Goal: Transaction & Acquisition: Purchase product/service

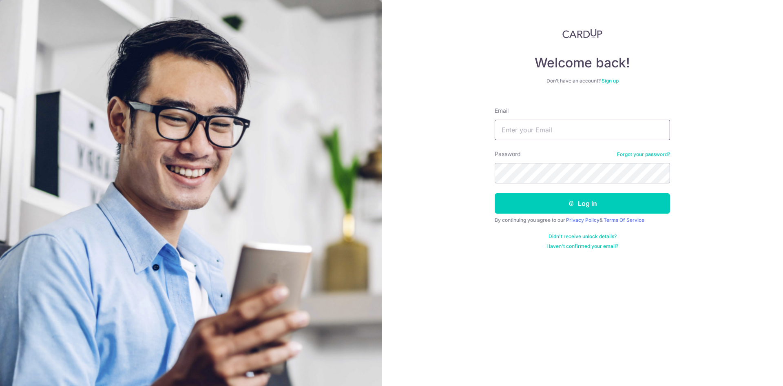
drag, startPoint x: 0, startPoint y: 0, endPoint x: 554, endPoint y: 126, distance: 568.3
click at [554, 126] on input "Email" at bounding box center [582, 130] width 175 height 20
type input "jamesyeo007@hotmail.com"
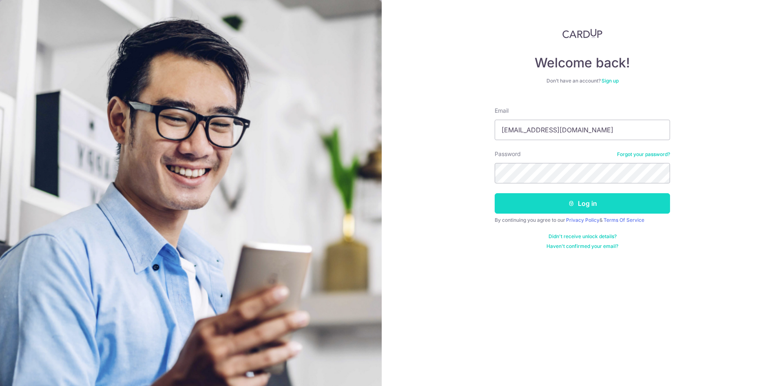
click at [594, 197] on button "Log in" at bounding box center [582, 203] width 175 height 20
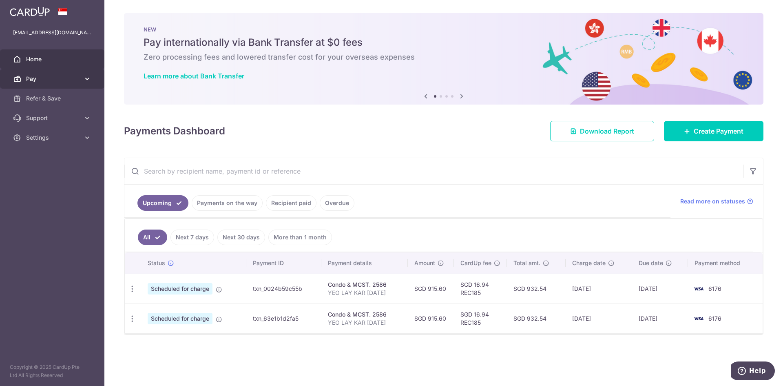
click at [85, 81] on icon at bounding box center [87, 79] width 8 height 8
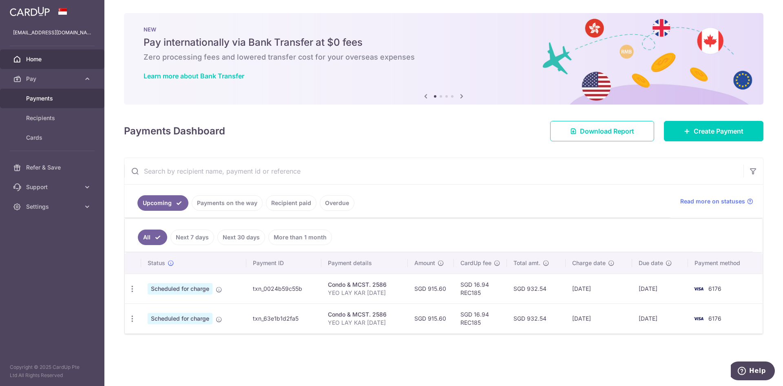
click at [46, 101] on span "Payments" at bounding box center [53, 98] width 54 height 8
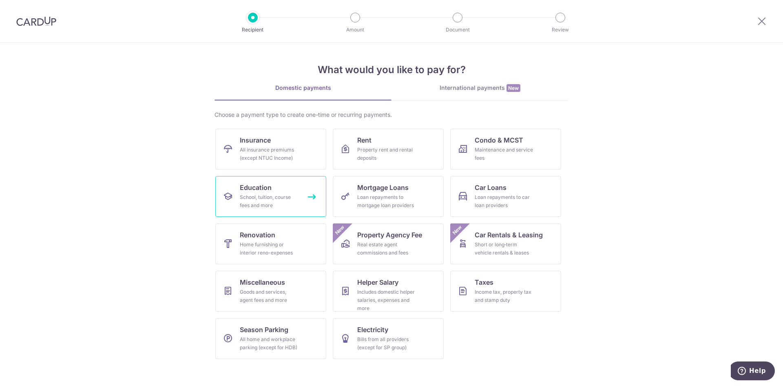
click at [250, 192] on span "Education" at bounding box center [256, 187] width 32 height 10
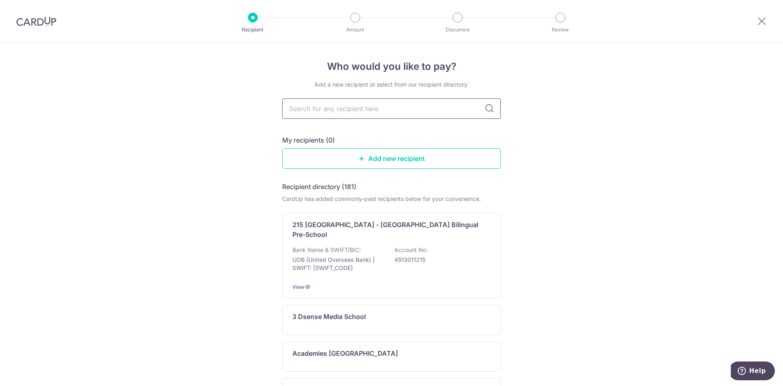
click at [352, 107] on input "text" at bounding box center [391, 108] width 219 height 20
type input "nanyang"
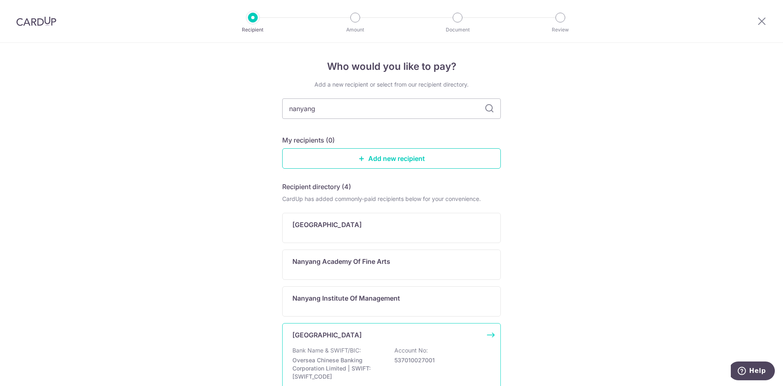
scroll to position [41, 0]
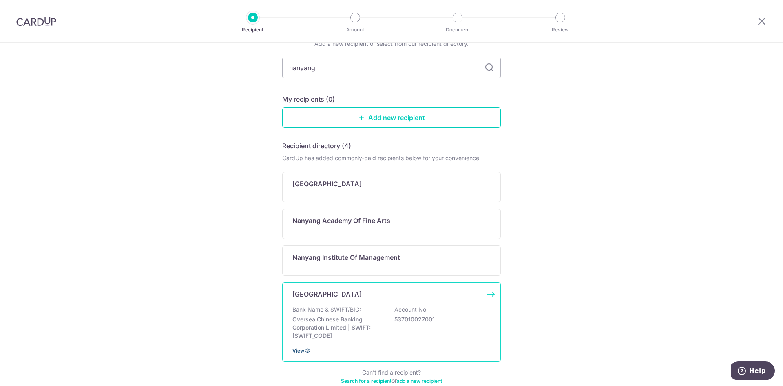
click at [308, 352] on icon at bounding box center [307, 350] width 7 height 7
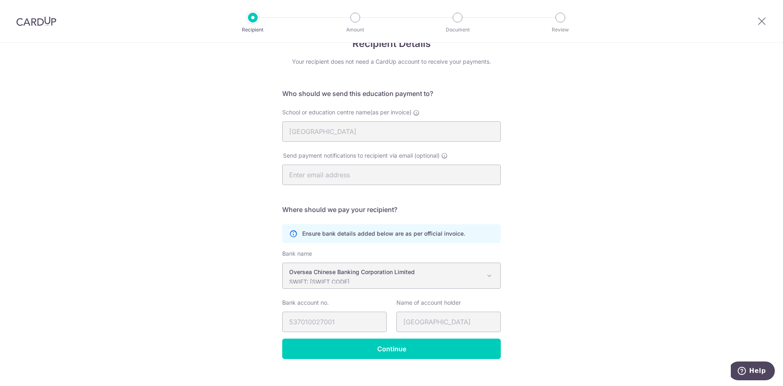
scroll to position [34, 0]
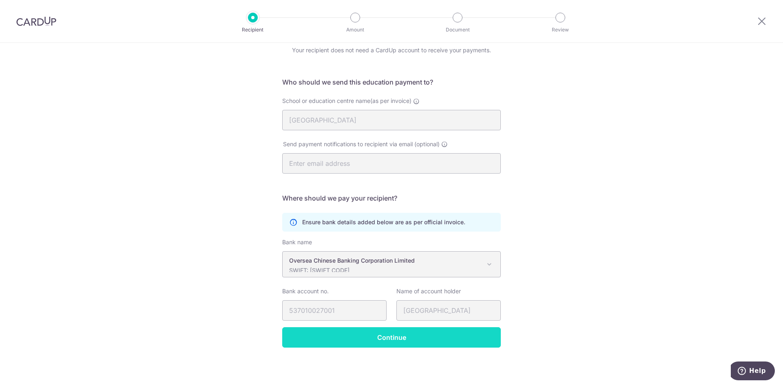
click at [382, 331] on input "Continue" at bounding box center [391, 337] width 219 height 20
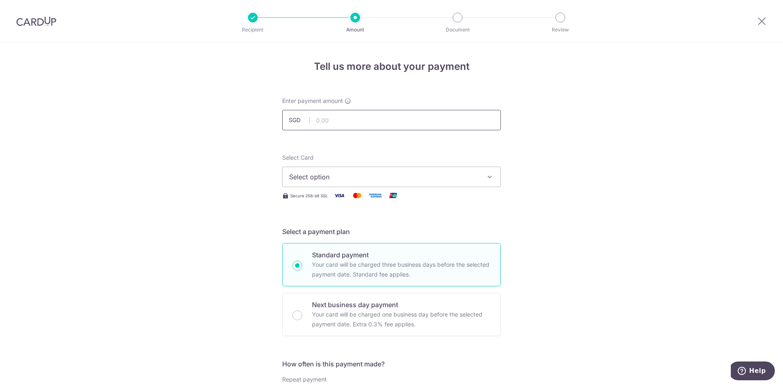
click at [344, 120] on input "text" at bounding box center [391, 120] width 219 height 20
type input "4,288.13"
click at [477, 173] on button "Select option" at bounding box center [391, 176] width 219 height 20
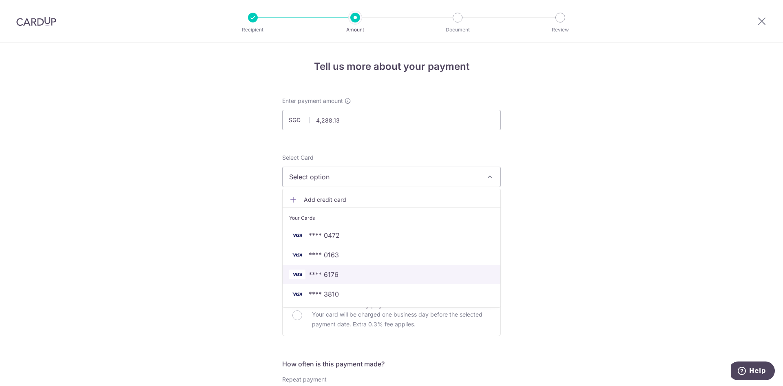
click at [333, 273] on span "**** 6176" at bounding box center [324, 274] width 30 height 10
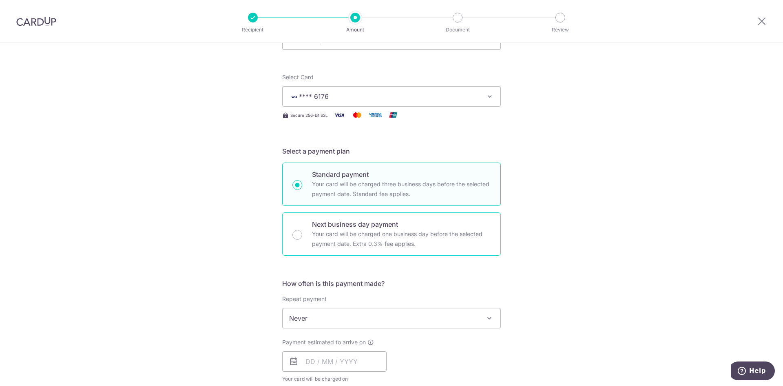
scroll to position [82, 0]
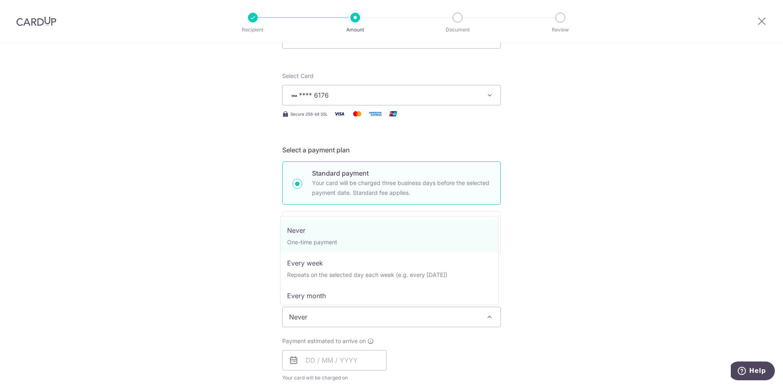
click at [445, 317] on span "Never" at bounding box center [392, 317] width 218 height 20
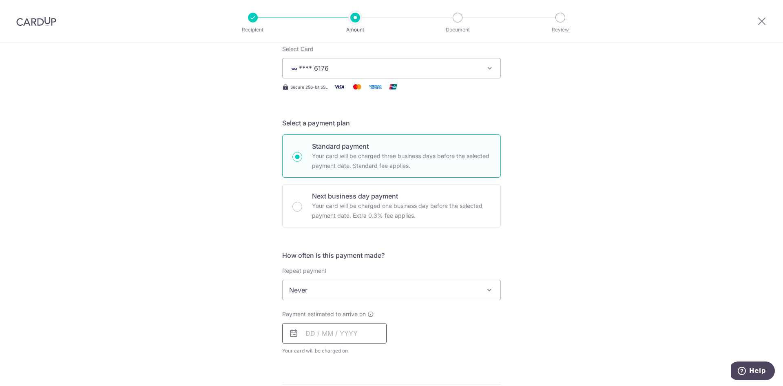
scroll to position [122, 0]
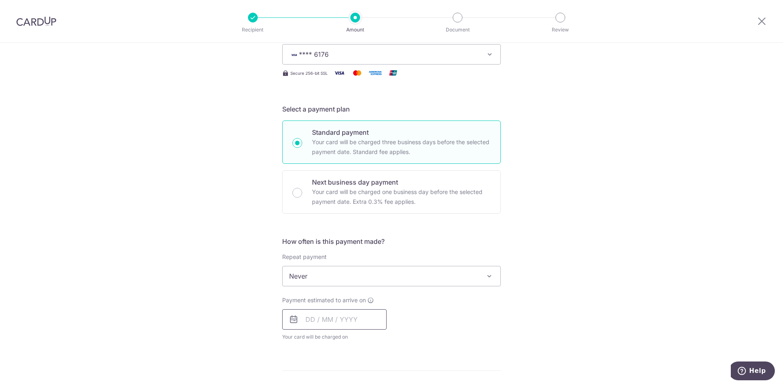
click at [320, 326] on input "text" at bounding box center [334, 319] width 104 height 20
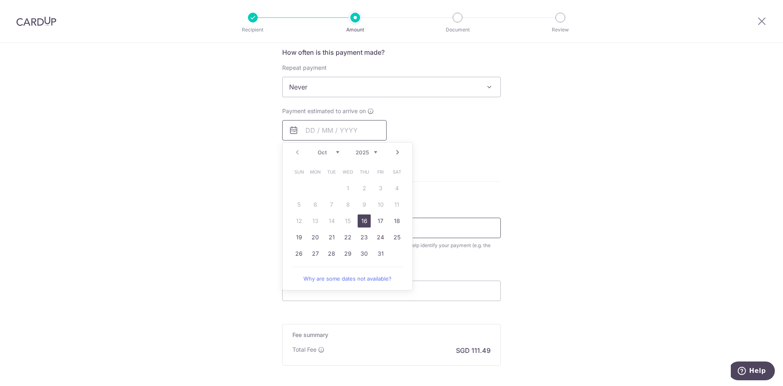
scroll to position [395, 0]
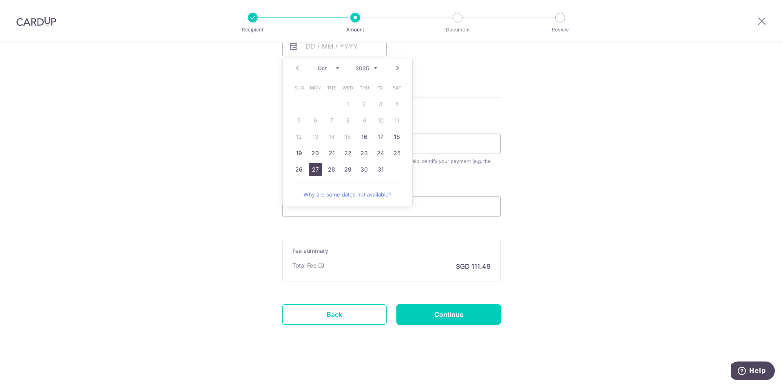
click at [318, 165] on link "27" at bounding box center [315, 169] width 13 height 13
type input "[DATE]"
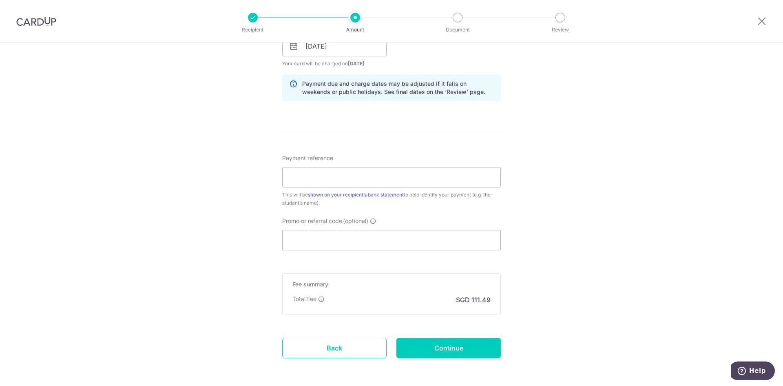
click at [318, 165] on div "Payment reference This will be shown on your recipient’s bank statement to help…" at bounding box center [391, 180] width 219 height 53
click at [341, 171] on input "Payment reference" at bounding box center [391, 177] width 219 height 20
type input "J"
type input "[PERSON_NAME] [PERSON_NAME] (U2430946A)"
click at [377, 237] on input "Promo or referral code (optional)" at bounding box center [391, 240] width 219 height 20
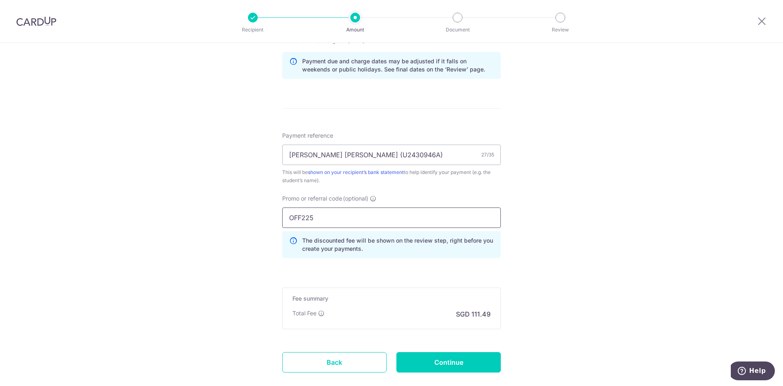
scroll to position [436, 0]
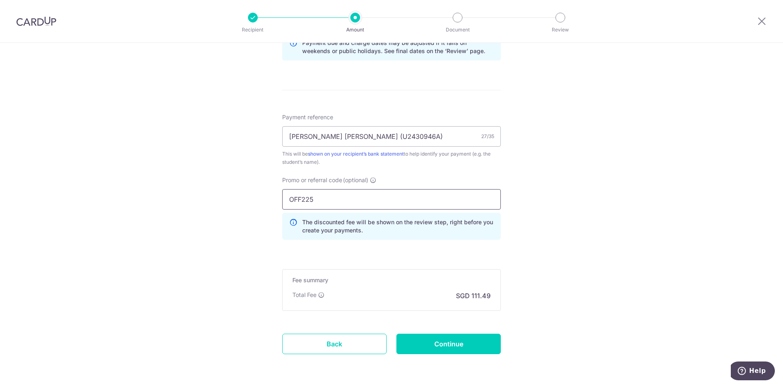
type input "OFF225"
drag, startPoint x: 391, startPoint y: 138, endPoint x: 246, endPoint y: 138, distance: 144.8
click at [246, 138] on div "Tell us more about your payment Enter payment amount SGD 4,288.13 4288.13 Selec…" at bounding box center [391, 11] width 783 height 808
click at [452, 344] on input "Continue" at bounding box center [449, 343] width 104 height 20
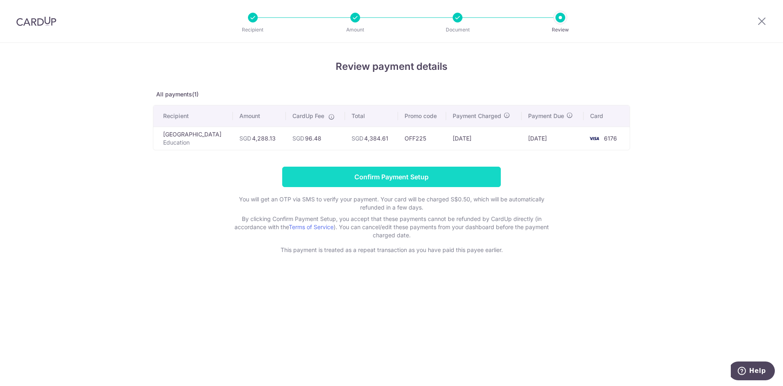
click at [415, 182] on input "Confirm Payment Setup" at bounding box center [391, 176] width 219 height 20
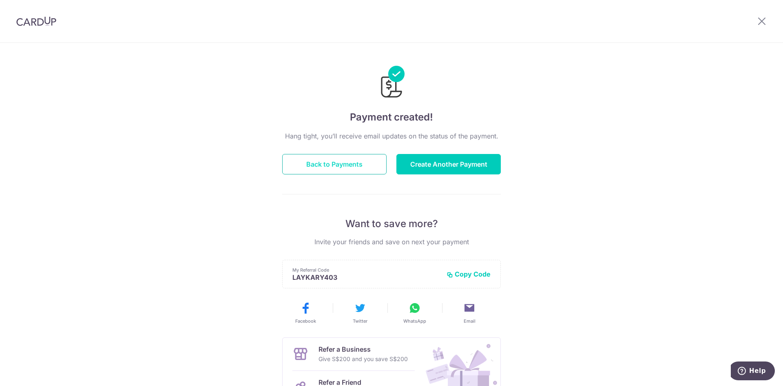
click at [341, 160] on button "Back to Payments" at bounding box center [334, 164] width 104 height 20
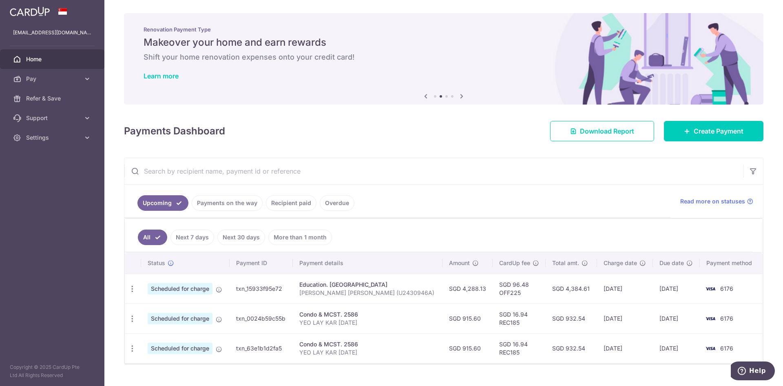
click at [162, 291] on span "Scheduled for charge" at bounding box center [180, 288] width 65 height 11
click at [135, 292] on icon "button" at bounding box center [132, 288] width 9 height 9
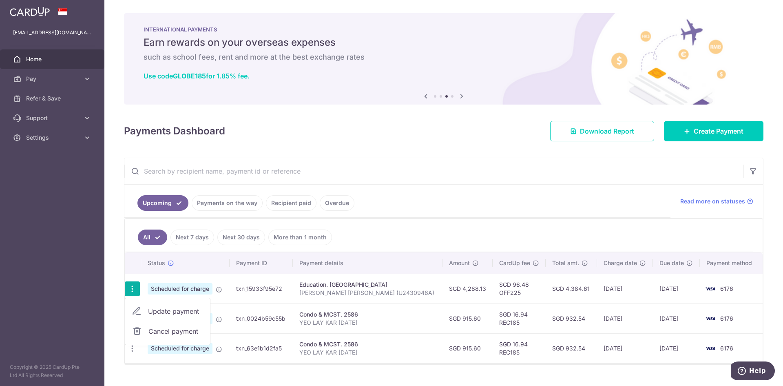
click at [166, 330] on span "Cancel payment" at bounding box center [176, 331] width 55 height 10
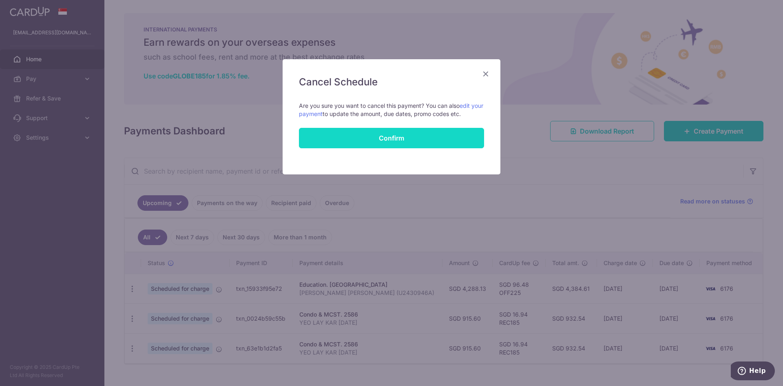
click at [394, 142] on button "Confirm" at bounding box center [391, 138] width 185 height 20
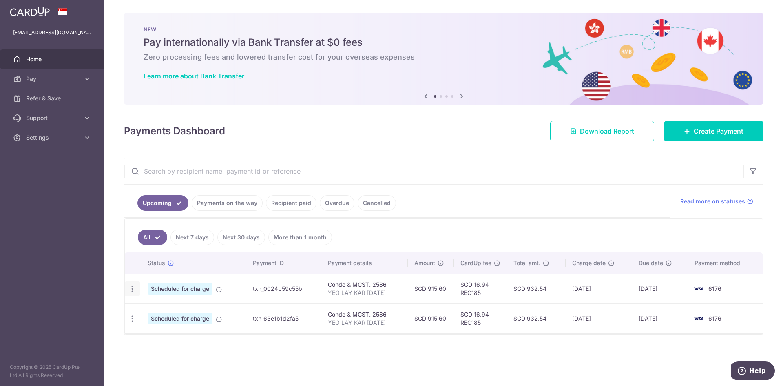
click at [131, 291] on icon "button" at bounding box center [132, 288] width 9 height 9
click at [475, 201] on ul "Upcoming Payments on the way Recipient paid Overdue Cancelled" at bounding box center [397, 200] width 546 height 33
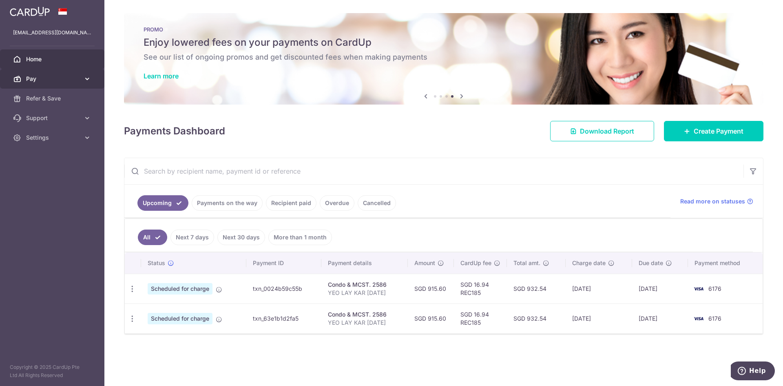
click at [84, 75] on icon at bounding box center [87, 79] width 8 height 8
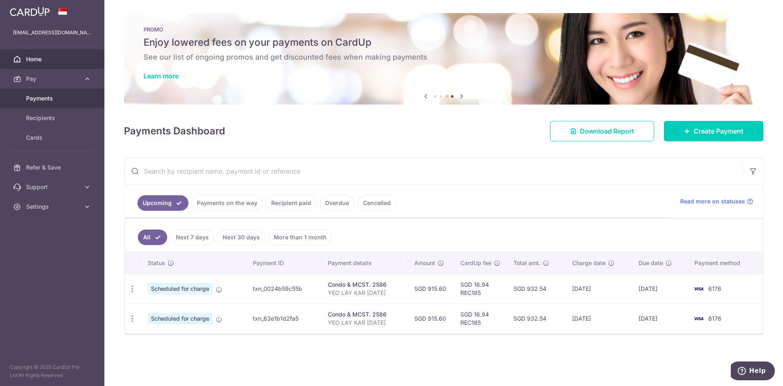
click at [51, 96] on span "Payments" at bounding box center [53, 98] width 54 height 8
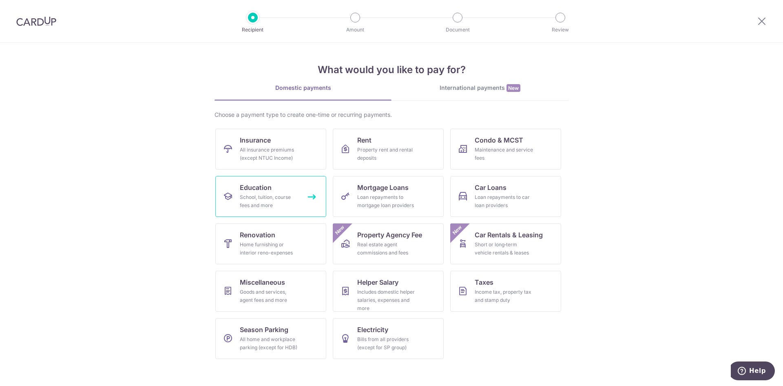
click at [267, 201] on div "School, tuition, course fees and more" at bounding box center [269, 201] width 59 height 16
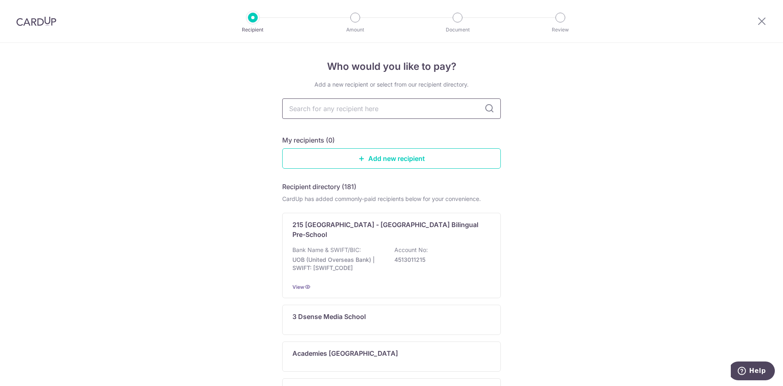
click at [361, 109] on input "text" at bounding box center [391, 108] width 219 height 20
type input "nanyang"
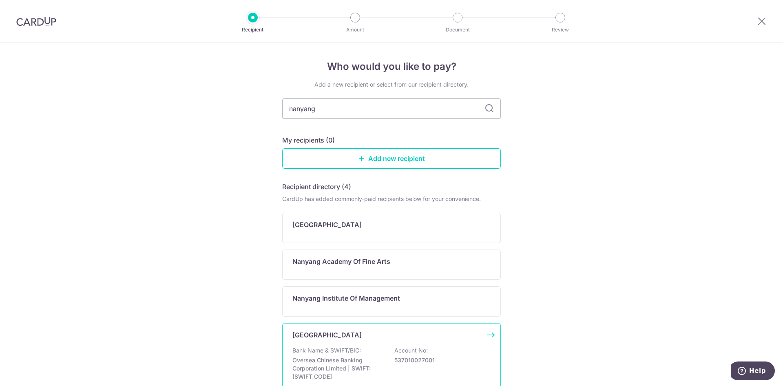
click at [337, 336] on p "Nanyang Technological University" at bounding box center [327, 335] width 69 height 10
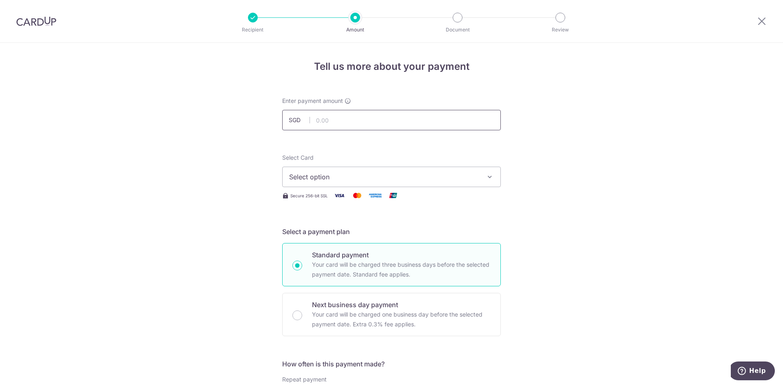
click at [332, 125] on input "text" at bounding box center [391, 120] width 219 height 20
type input "4,288.13"
click at [457, 174] on span "Select option" at bounding box center [384, 177] width 190 height 10
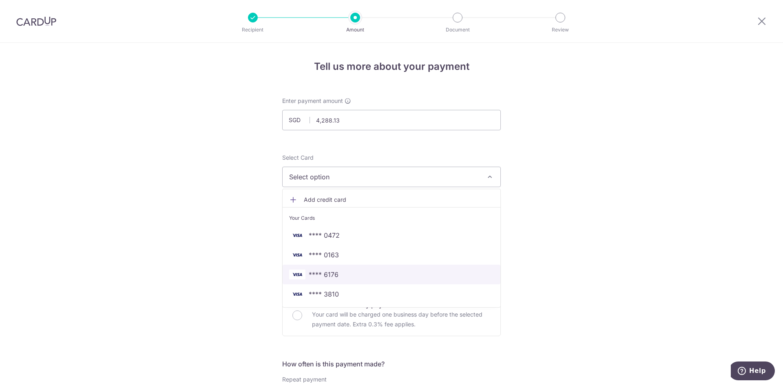
click at [350, 272] on span "**** 6176" at bounding box center [391, 274] width 205 height 10
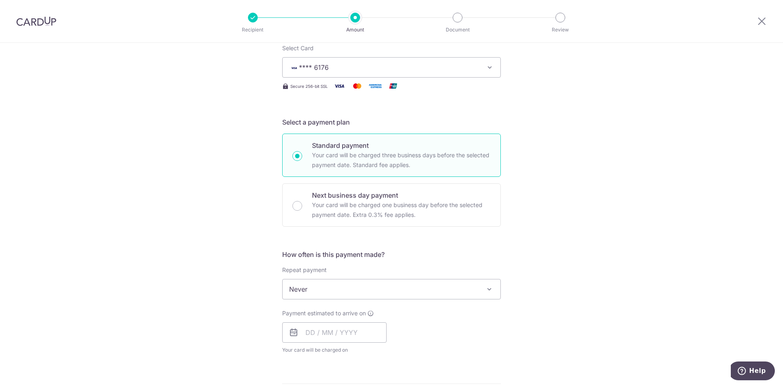
scroll to position [122, 0]
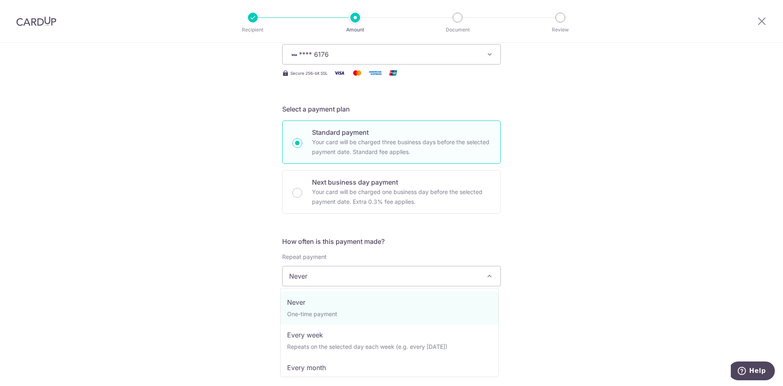
click at [326, 275] on span "Never" at bounding box center [392, 276] width 218 height 20
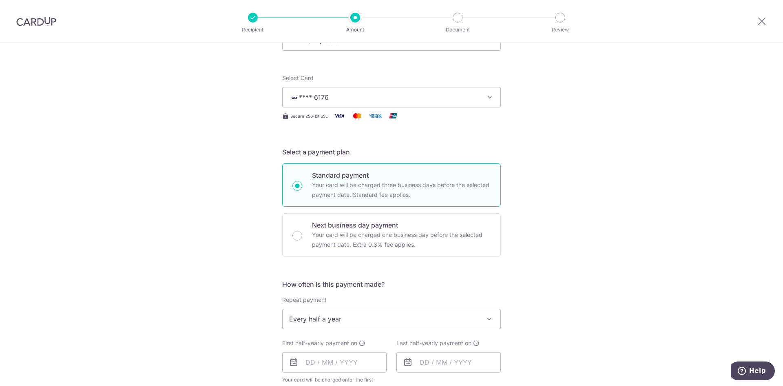
scroll to position [82, 0]
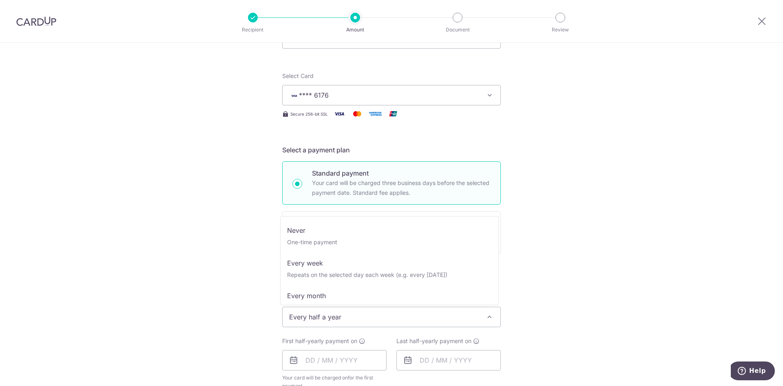
click at [490, 321] on span at bounding box center [490, 317] width 10 height 10
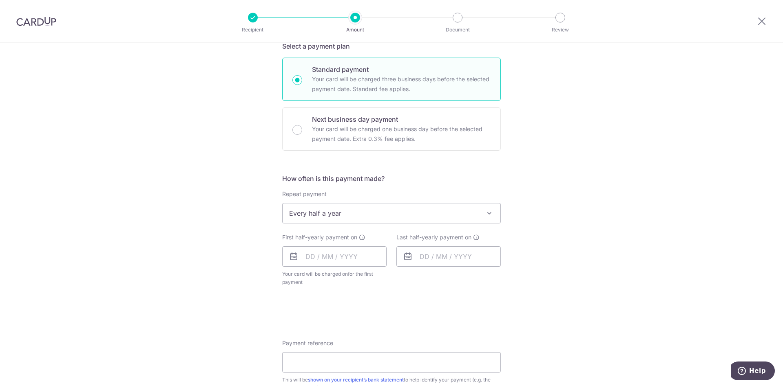
scroll to position [204, 0]
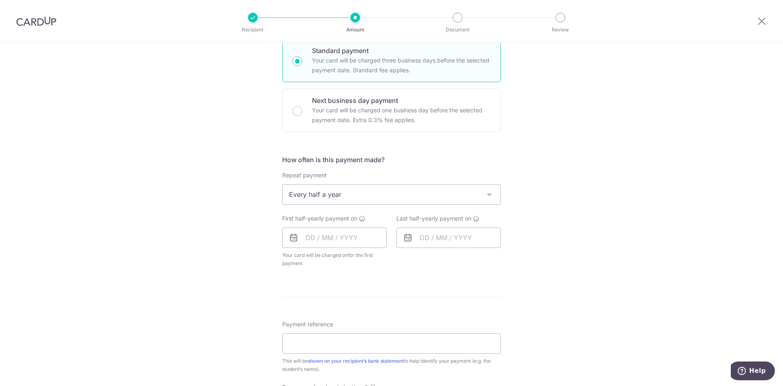
click at [366, 195] on span "Every half a year" at bounding box center [392, 194] width 218 height 20
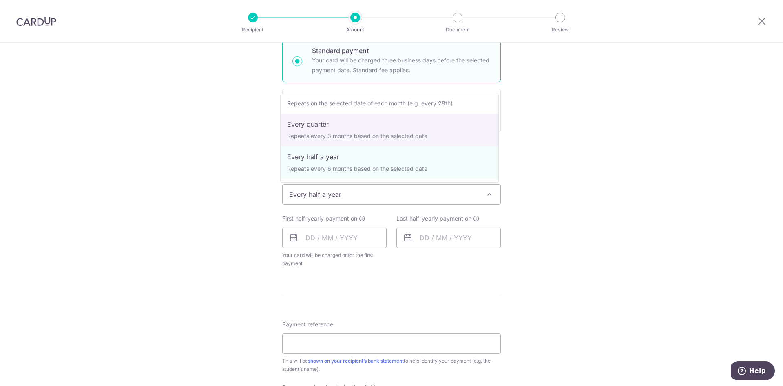
scroll to position [0, 0]
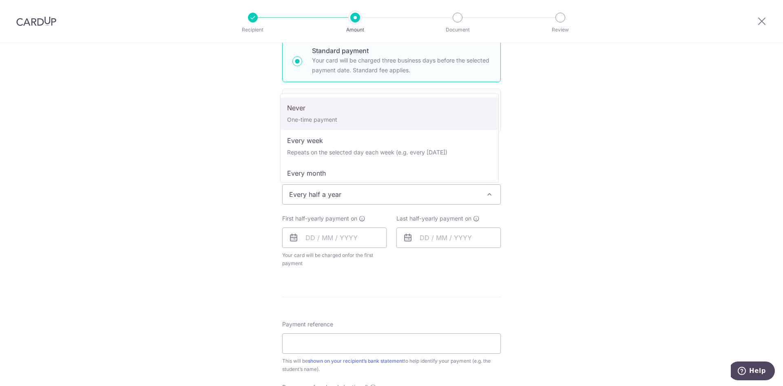
select select "1"
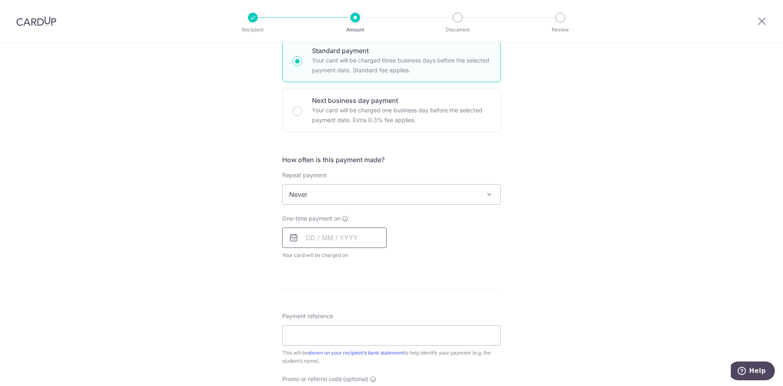
click at [335, 240] on input "text" at bounding box center [334, 237] width 104 height 20
click at [309, 363] on link "27" at bounding box center [315, 360] width 13 height 13
type input "[DATE]"
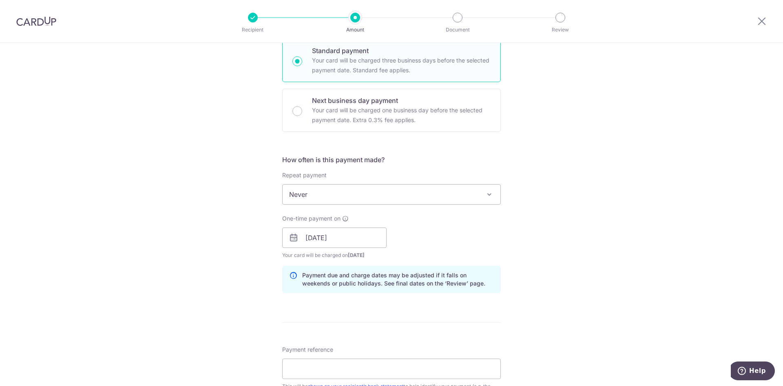
scroll to position [326, 0]
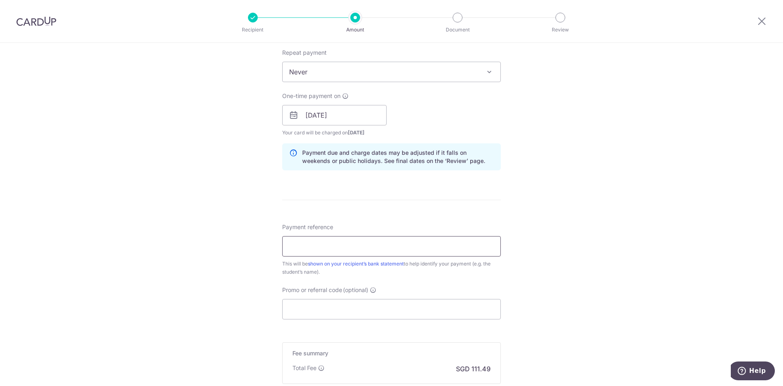
click at [352, 246] on input "Payment reference" at bounding box center [391, 246] width 219 height 20
type input "[PERSON_NAME] [PERSON_NAME] (U2430946A)"
click at [341, 310] on input "Promo or referral code (optional)" at bounding box center [391, 309] width 219 height 20
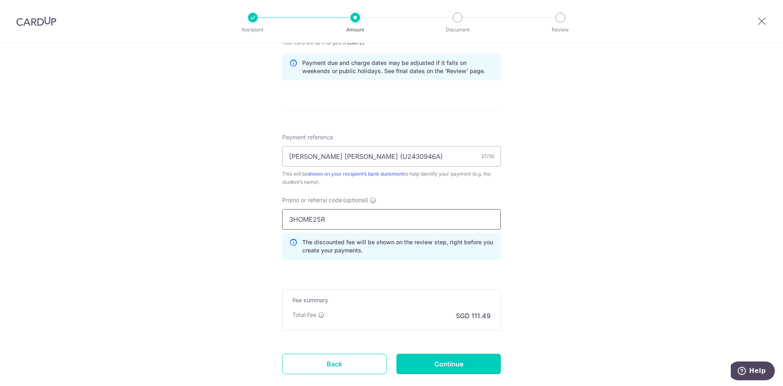
scroll to position [466, 0]
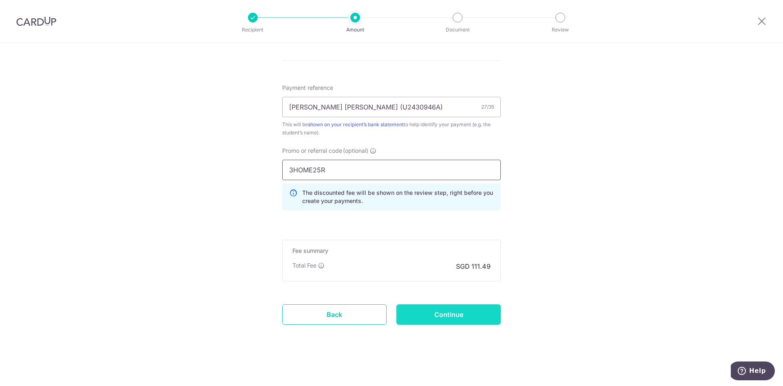
type input "3HOME25R"
click at [463, 312] on input "Continue" at bounding box center [449, 314] width 104 height 20
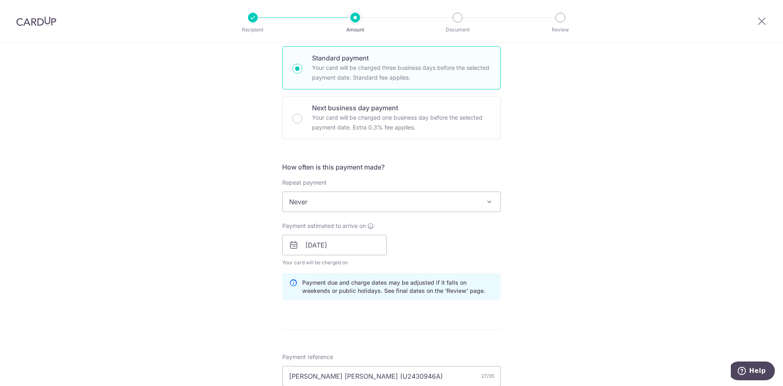
scroll to position [191, 0]
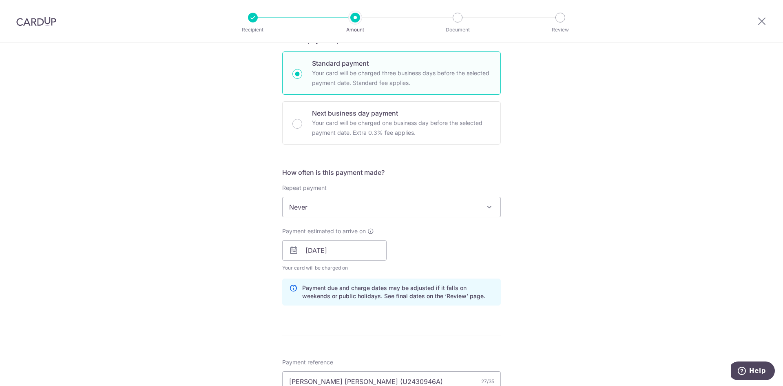
click at [490, 205] on span at bounding box center [490, 207] width 10 height 10
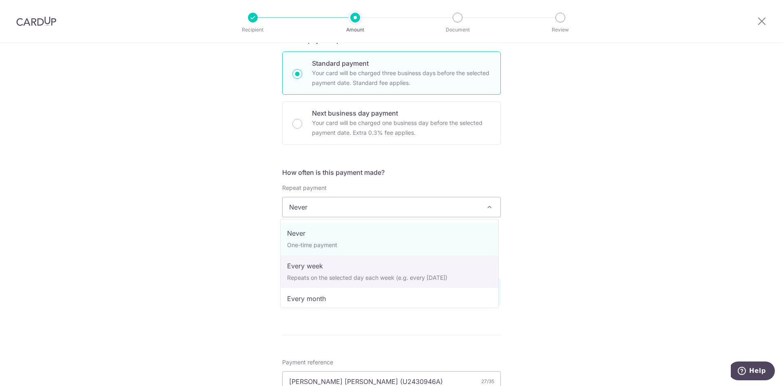
scroll to position [82, 0]
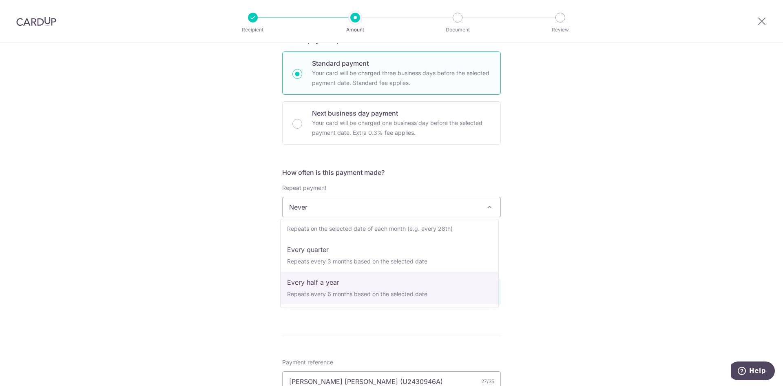
select select "5"
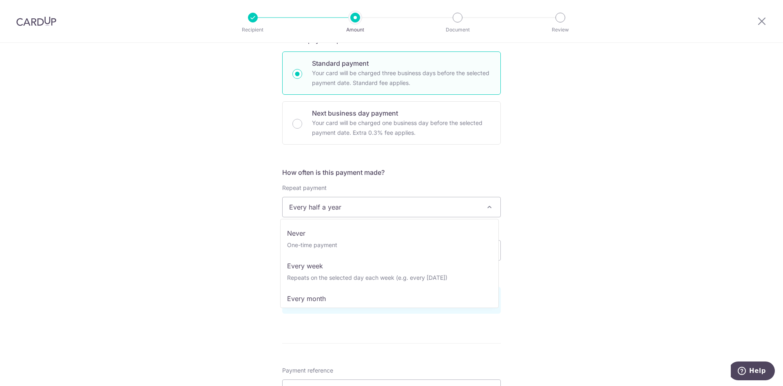
click at [482, 205] on span "Every half a year" at bounding box center [391, 207] width 219 height 20
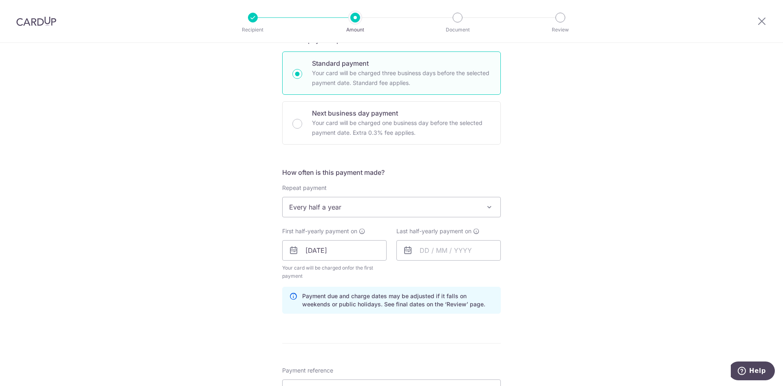
click at [606, 293] on div "Tell us more about your payment Enter payment amount SGD 4,288.13 4288.13 Selec…" at bounding box center [391, 265] width 783 height 828
click at [429, 253] on input "text" at bounding box center [449, 250] width 104 height 20
click at [508, 273] on link "Next" at bounding box center [512, 272] width 10 height 10
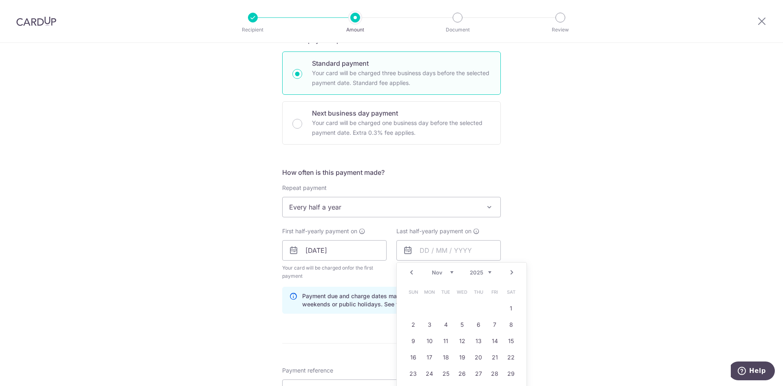
click at [508, 273] on link "Next" at bounding box center [512, 272] width 10 height 10
click at [508, 274] on link "Next" at bounding box center [512, 272] width 10 height 10
click at [490, 357] on link "27" at bounding box center [494, 356] width 13 height 13
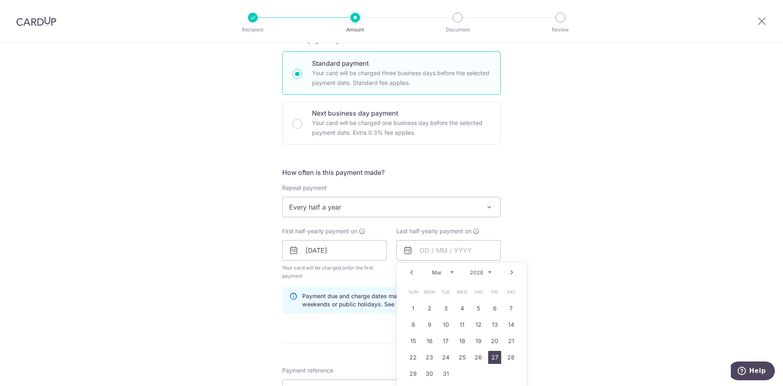
type input "27/03/2026"
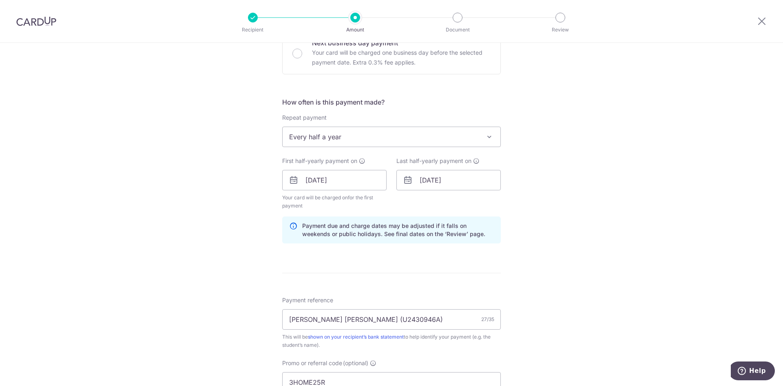
scroll to position [408, 0]
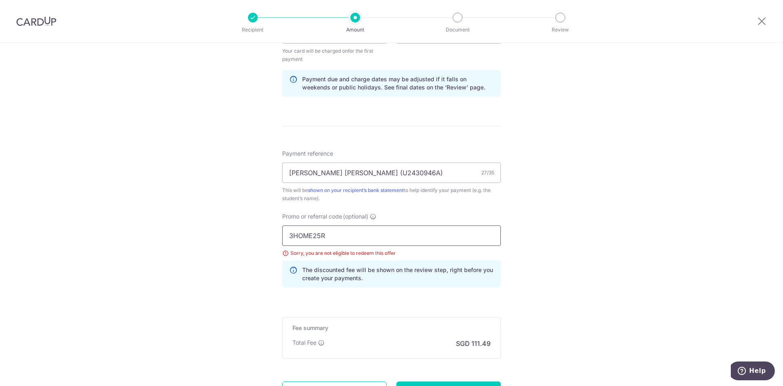
click at [350, 242] on input "3HOME25R" at bounding box center [391, 235] width 219 height 20
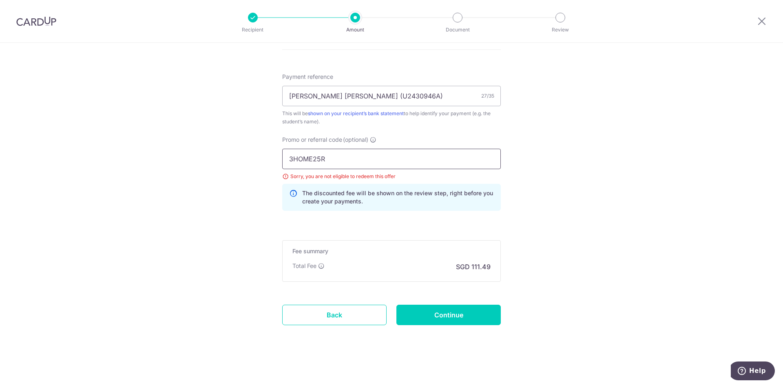
scroll to position [485, 0]
click at [451, 316] on input "Continue" at bounding box center [449, 314] width 104 height 20
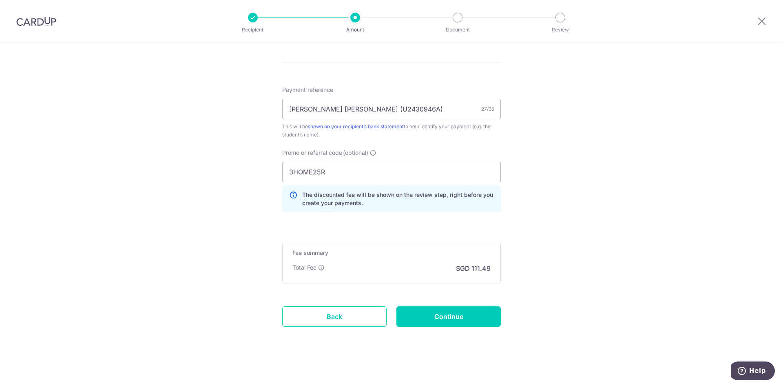
scroll to position [465, 0]
click at [466, 319] on input "Continue" at bounding box center [449, 314] width 104 height 20
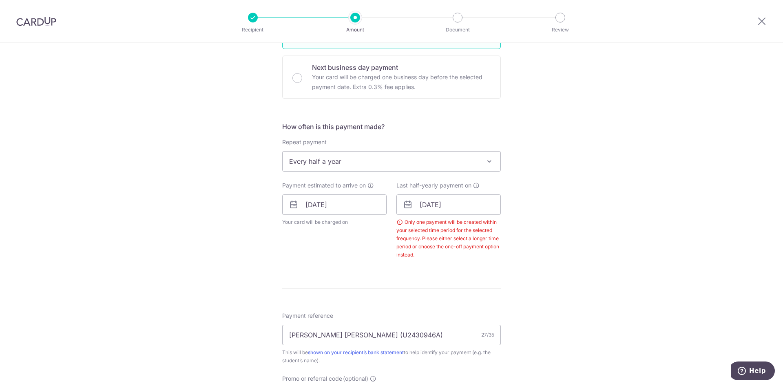
scroll to position [138, 0]
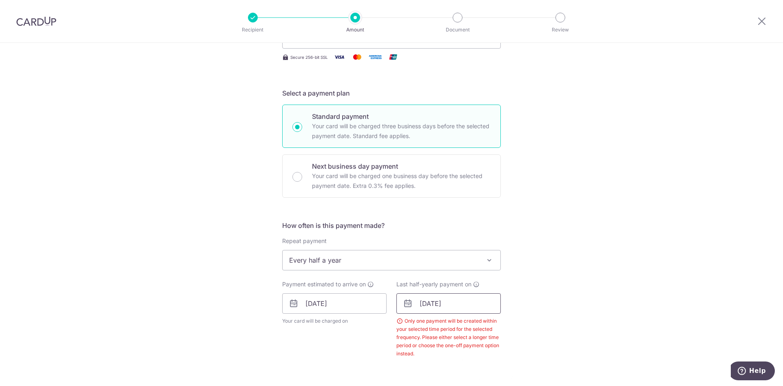
click at [436, 306] on input "[DATE]" at bounding box center [449, 303] width 104 height 20
click at [510, 323] on link "Next" at bounding box center [512, 325] width 10 height 10
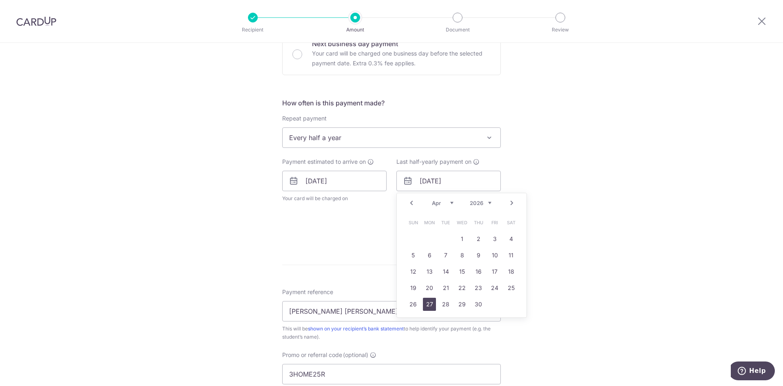
click at [426, 304] on link "27" at bounding box center [429, 303] width 13 height 13
type input "[DATE]"
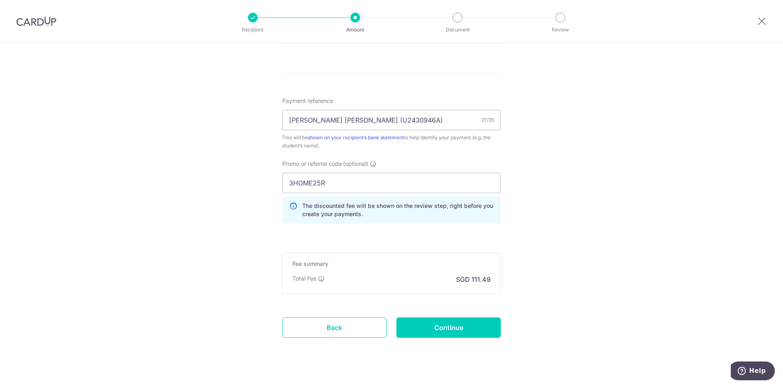
scroll to position [498, 0]
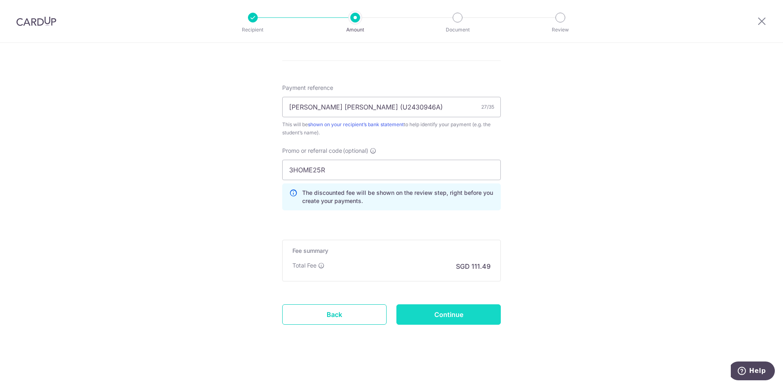
click at [452, 321] on input "Continue" at bounding box center [449, 314] width 104 height 20
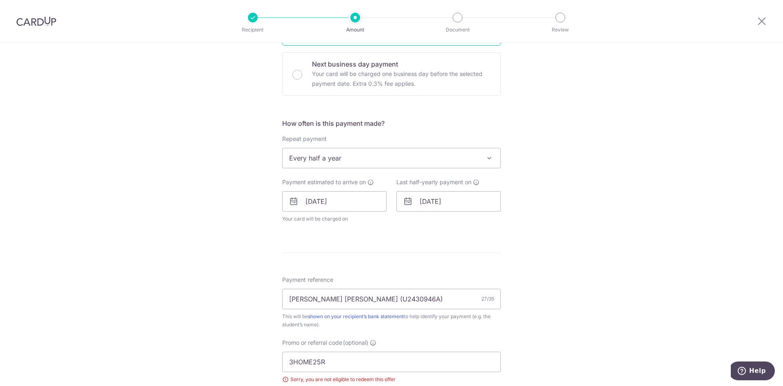
scroll to position [239, 0]
click at [485, 161] on span at bounding box center [490, 159] width 10 height 10
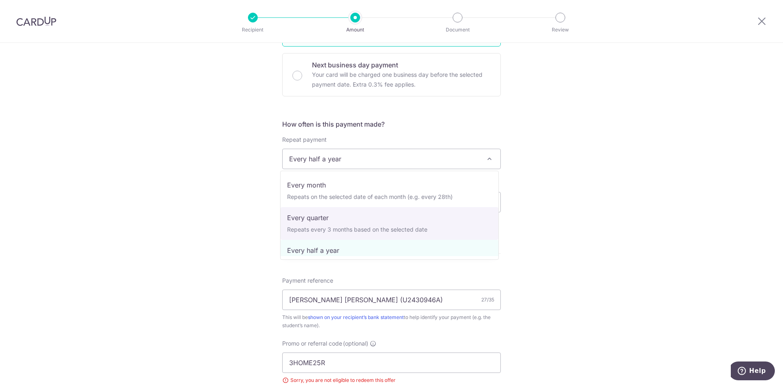
scroll to position [0, 0]
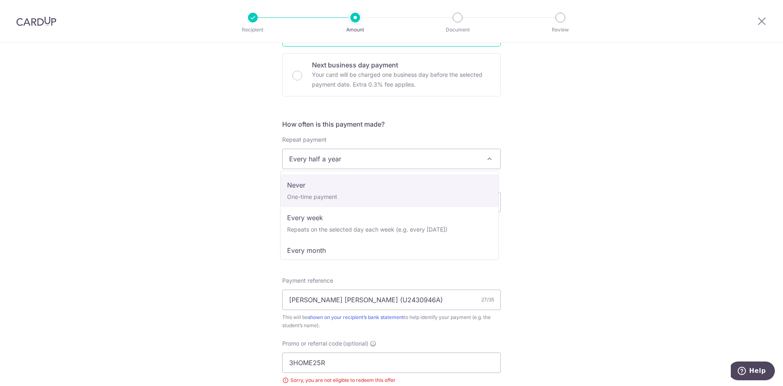
select select "1"
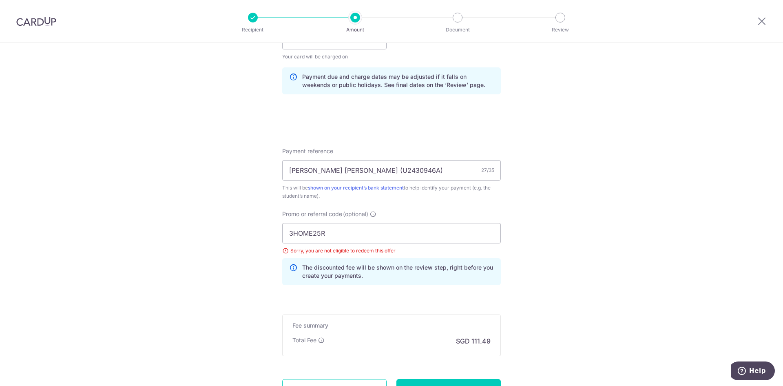
scroll to position [403, 0]
drag, startPoint x: 343, startPoint y: 233, endPoint x: 251, endPoint y: 228, distance: 91.9
click at [251, 228] on div "Tell us more about your payment Enter payment amount SGD 4,288.13 4288.13 Selec…" at bounding box center [391, 50] width 783 height 820
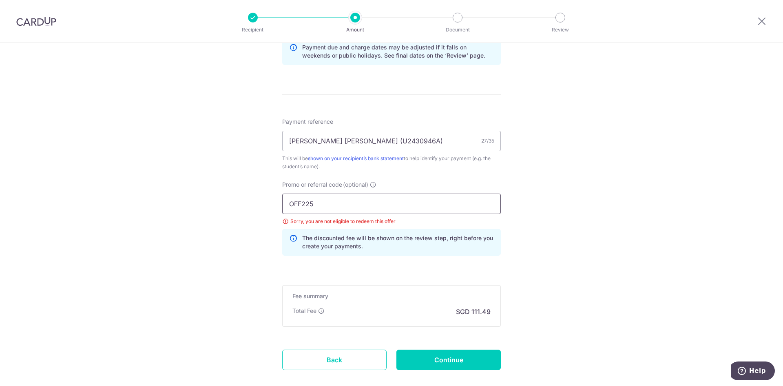
scroll to position [436, 0]
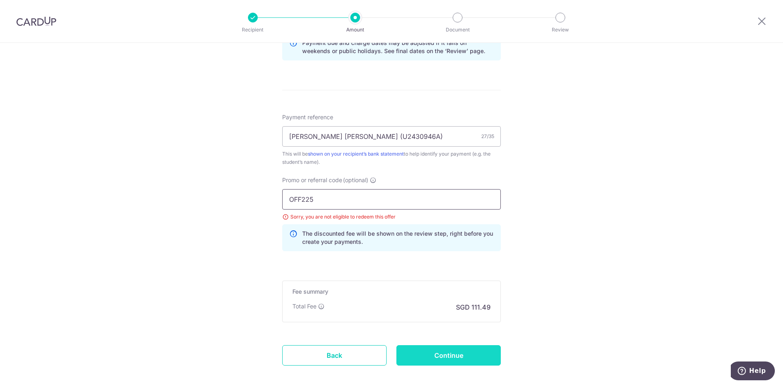
type input "OFF225"
click at [452, 352] on input "Continue" at bounding box center [449, 355] width 104 height 20
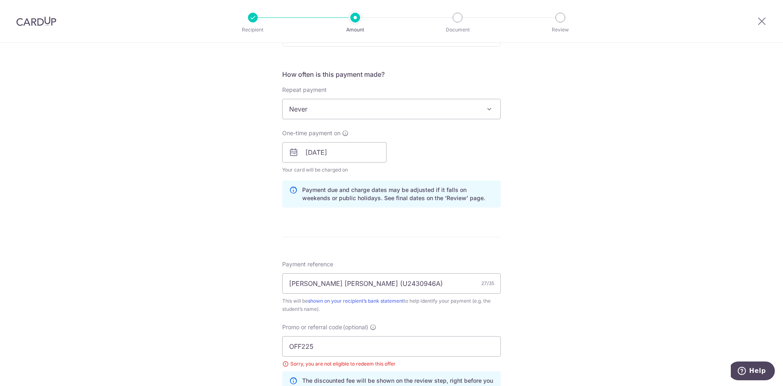
scroll to position [394, 0]
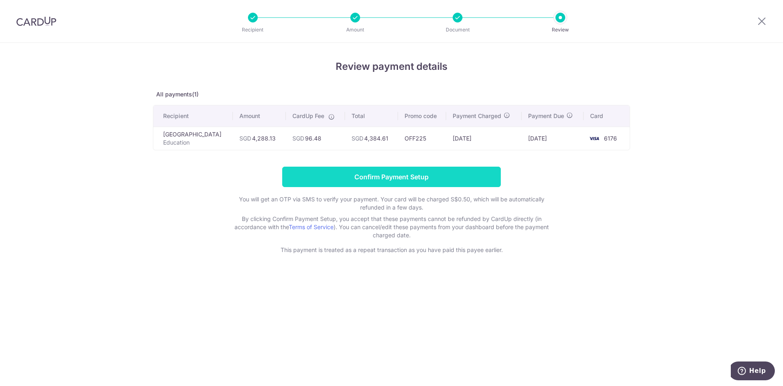
click at [406, 186] on input "Confirm Payment Setup" at bounding box center [391, 176] width 219 height 20
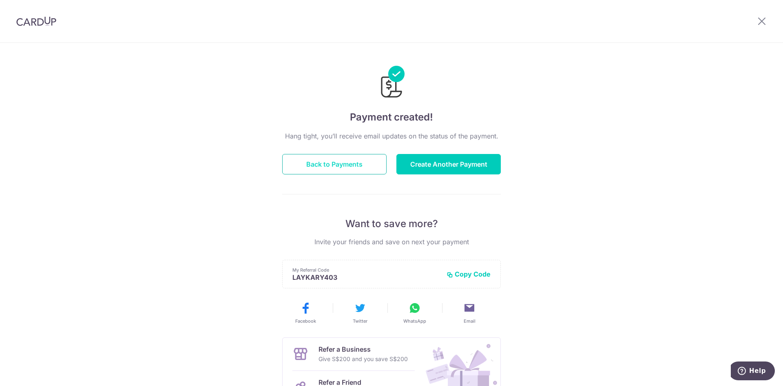
click at [322, 163] on button "Back to Payments" at bounding box center [334, 164] width 104 height 20
